Goal: Find specific page/section: Find specific page/section

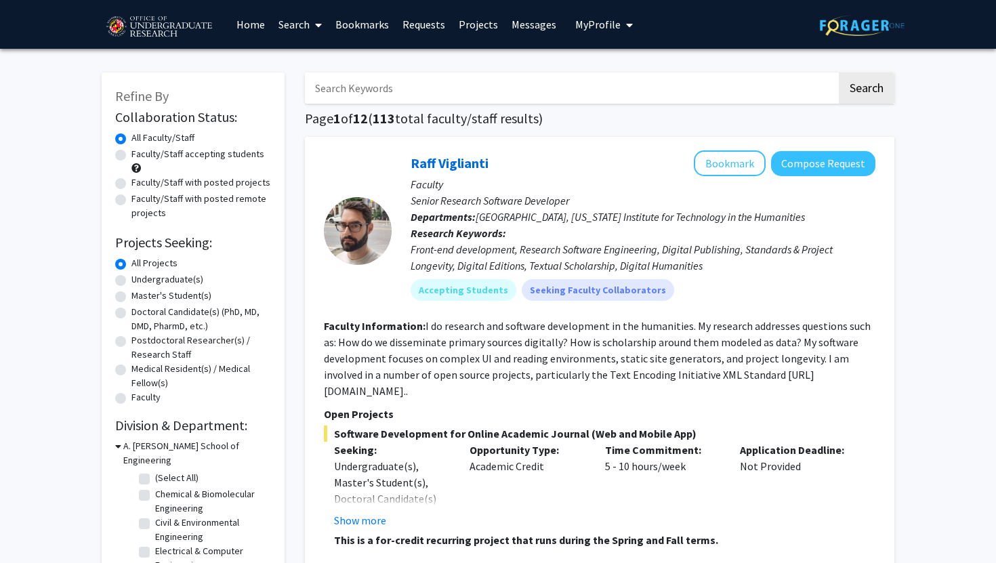
click at [243, 22] on link "Home" at bounding box center [251, 24] width 42 height 47
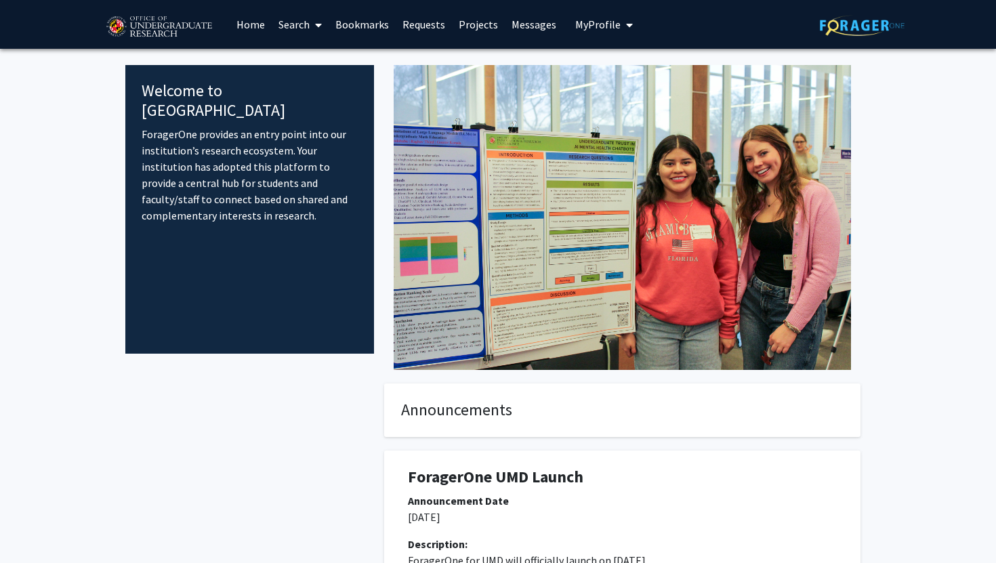
click at [606, 21] on span "My Profile" at bounding box center [597, 25] width 45 height 14
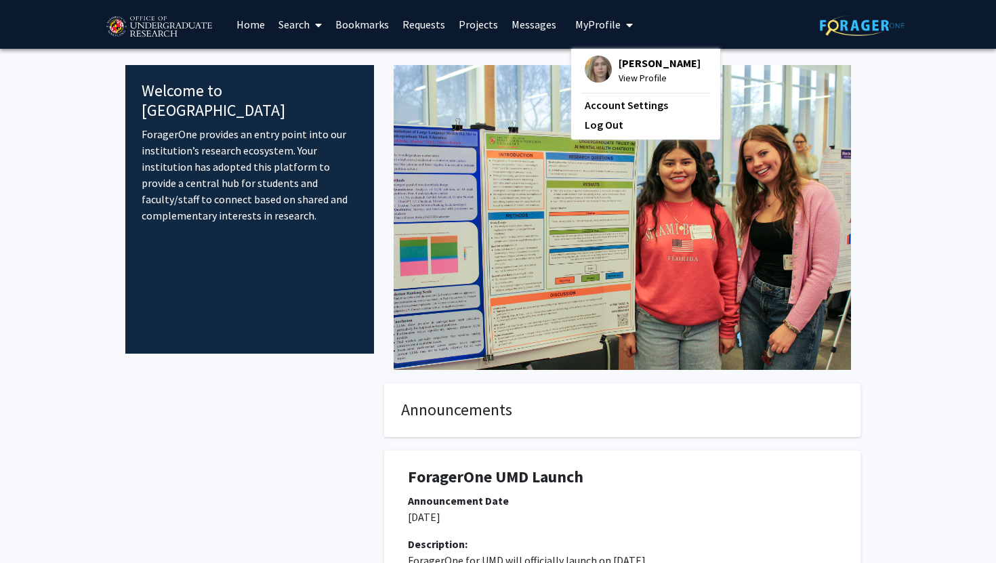
click at [632, 77] on span "View Profile" at bounding box center [660, 77] width 82 height 15
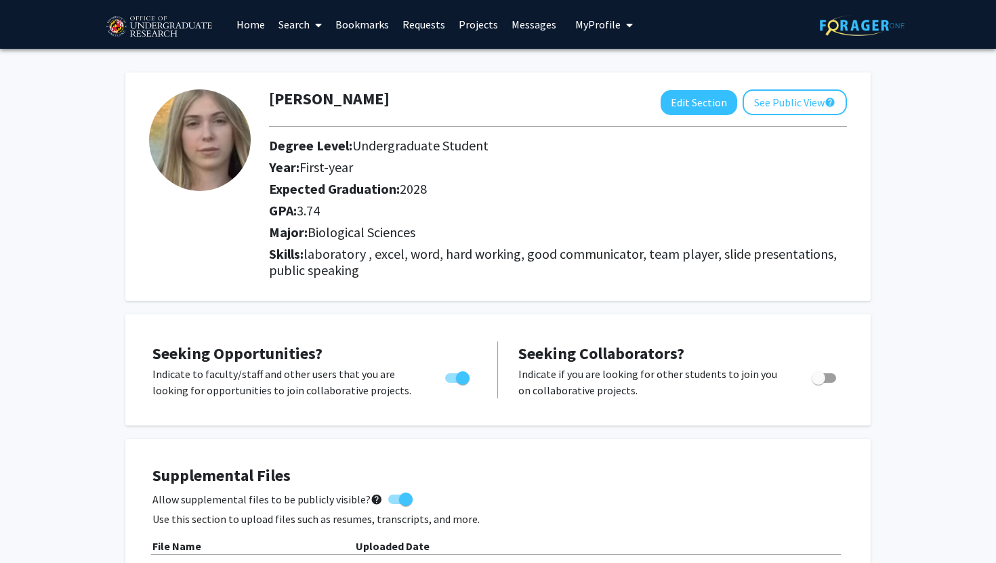
click at [468, 35] on link "Projects" at bounding box center [478, 24] width 53 height 47
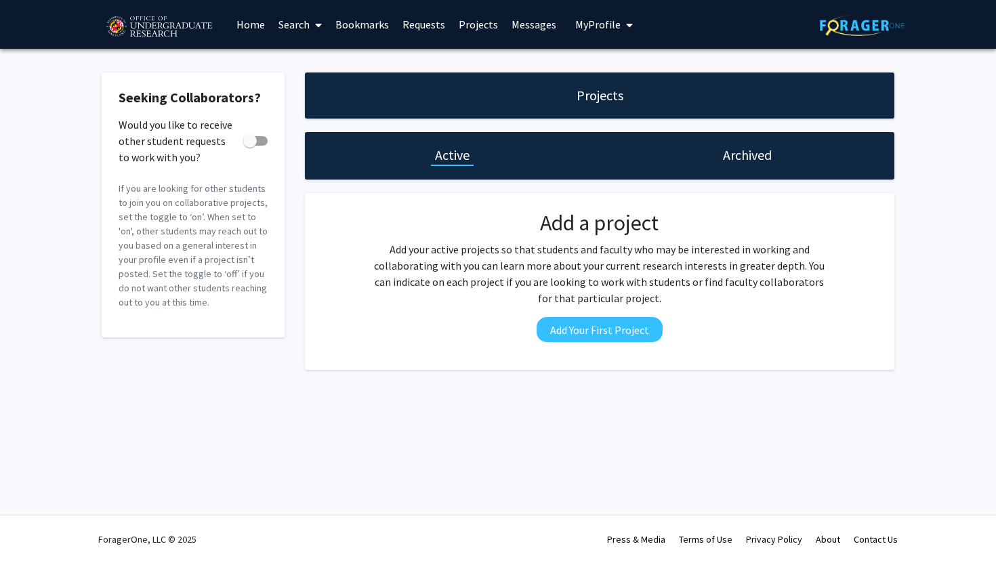
click at [291, 21] on link "Search" at bounding box center [300, 24] width 57 height 47
click at [312, 65] on span "Faculty/Staff" at bounding box center [322, 62] width 100 height 27
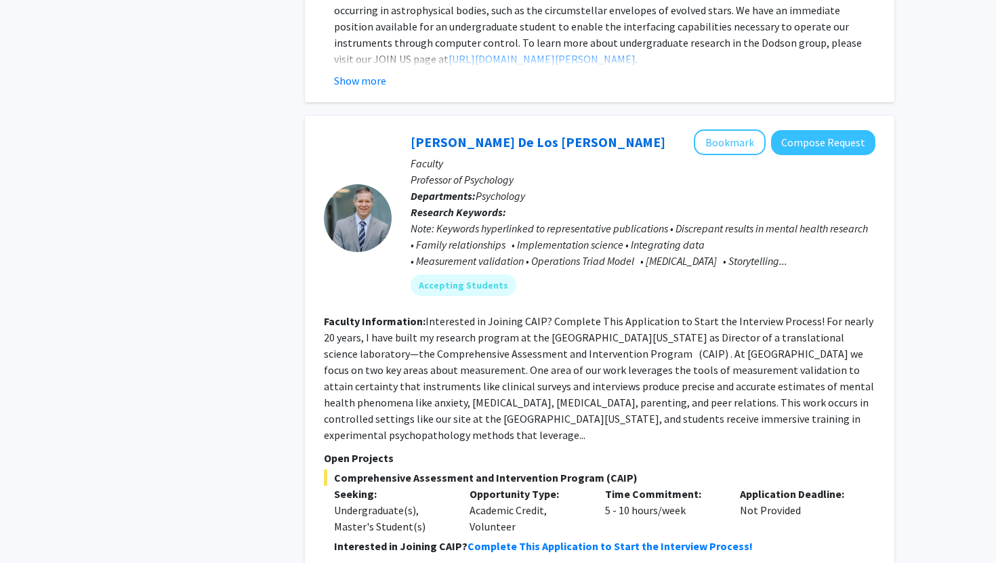
scroll to position [6403, 0]
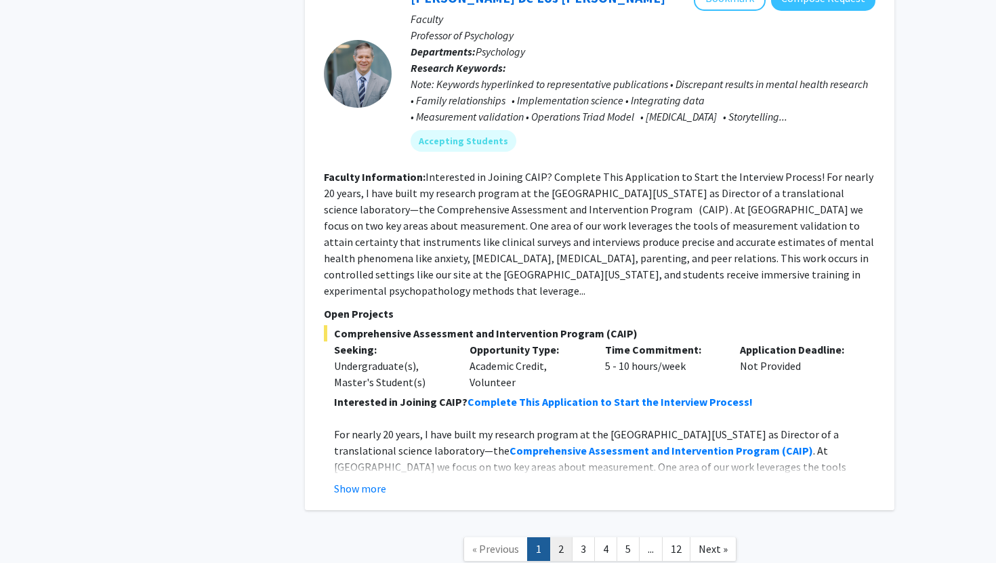
click at [554, 537] on link "2" at bounding box center [561, 549] width 23 height 24
